Goal: Information Seeking & Learning: Check status

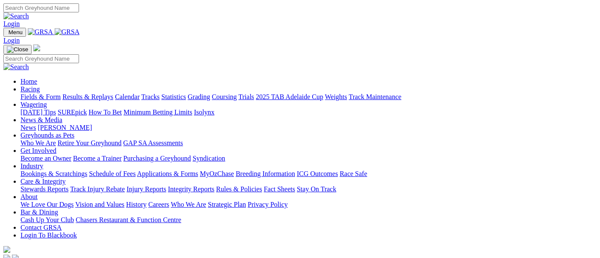
click at [40, 85] on link "Racing" at bounding box center [29, 88] width 19 height 7
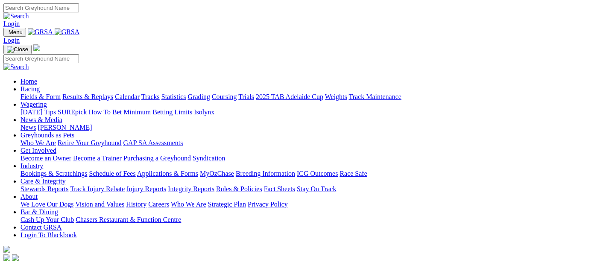
click at [40, 85] on link "Racing" at bounding box center [29, 88] width 19 height 7
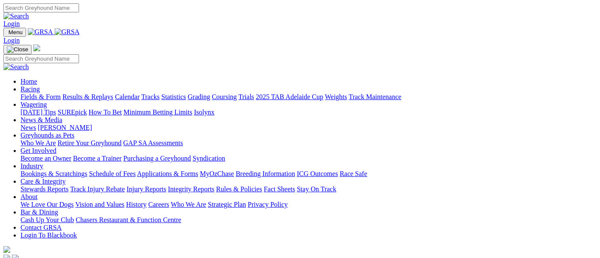
click at [22, 93] on link "Fields & Form" at bounding box center [40, 96] width 40 height 7
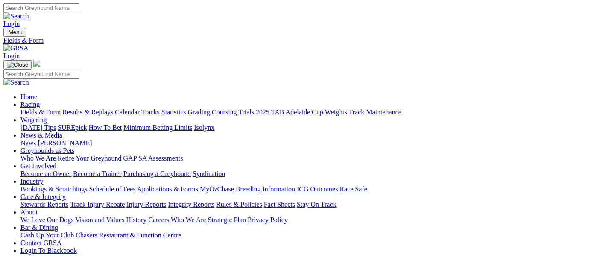
click at [107, 108] on link "Results & Replays" at bounding box center [87, 111] width 51 height 7
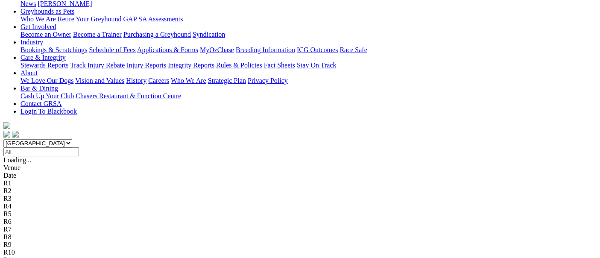
scroll to position [142, 0]
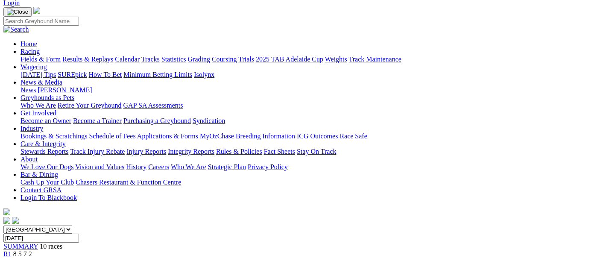
scroll to position [142, 0]
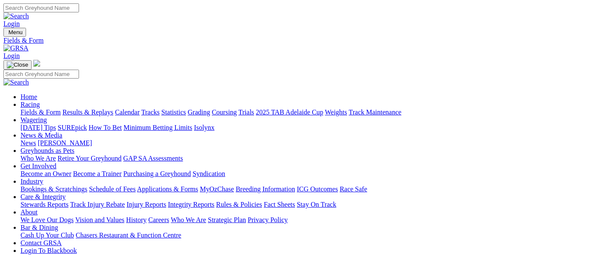
click at [103, 108] on link "Results & Replays" at bounding box center [87, 111] width 51 height 7
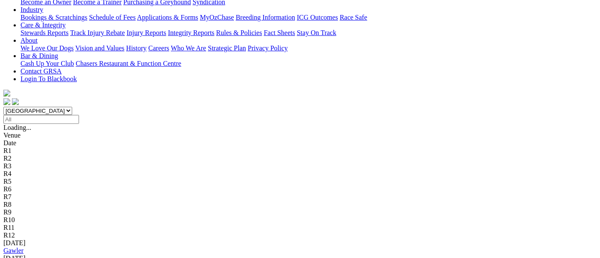
scroll to position [190, 0]
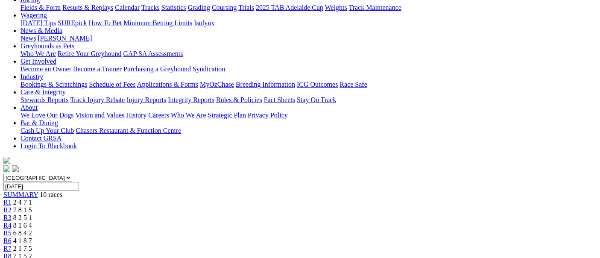
scroll to position [95, 0]
